Goal: Information Seeking & Learning: Learn about a topic

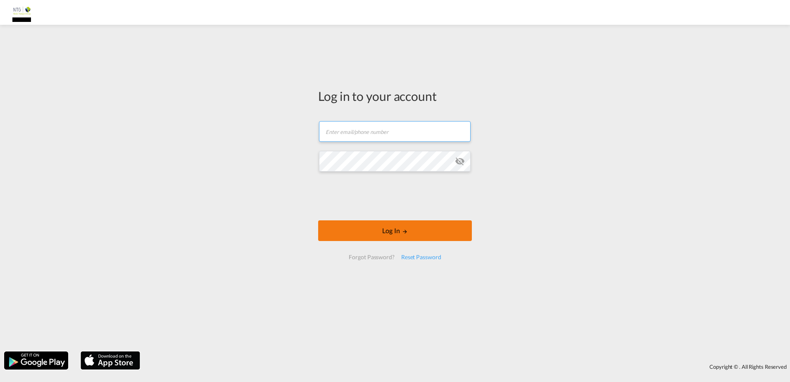
type input "[DOMAIN_NAME][EMAIL_ADDRESS][DOMAIN_NAME]"
click at [398, 232] on button "Log In" at bounding box center [395, 230] width 154 height 21
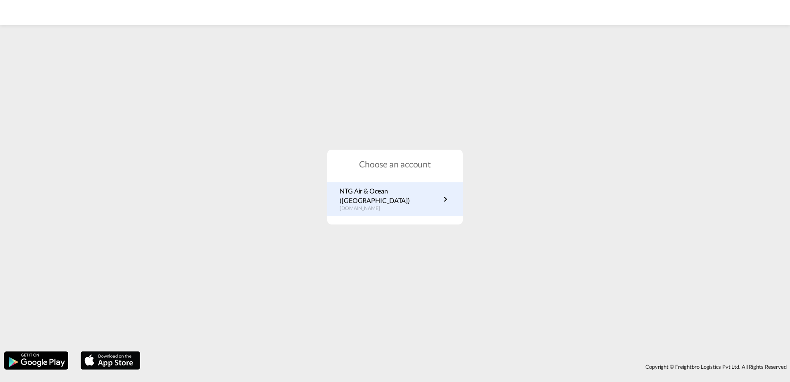
click at [390, 198] on p "NTG Air & Ocean ([GEOGRAPHIC_DATA])" at bounding box center [390, 195] width 101 height 19
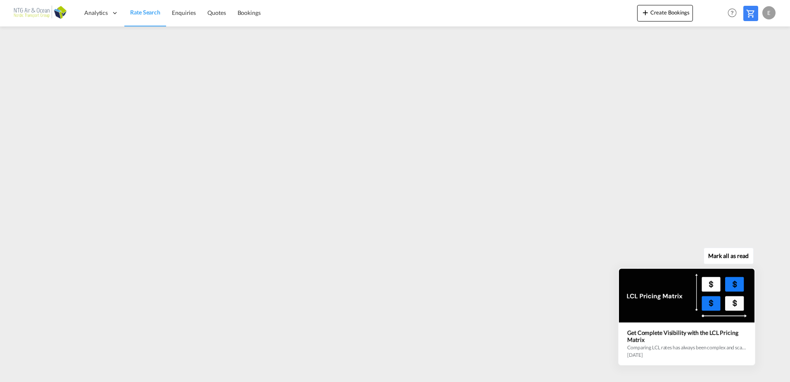
click at [615, 348] on div "Mark all as read Get Complete Visibility with the LCL Pricing Matrix Comparing …" at bounding box center [689, 308] width 150 height 114
click at [754, 267] on icon at bounding box center [754, 269] width 6 height 6
